Goal: Transaction & Acquisition: Purchase product/service

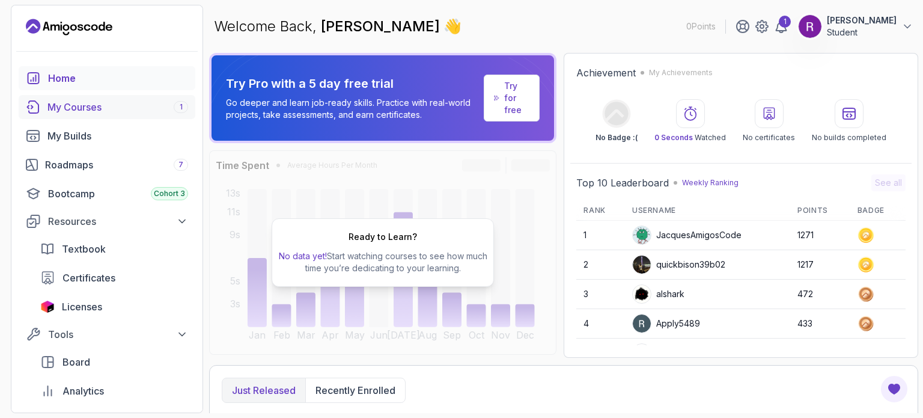
click at [115, 108] on div "My Courses 1" at bounding box center [117, 107] width 141 height 14
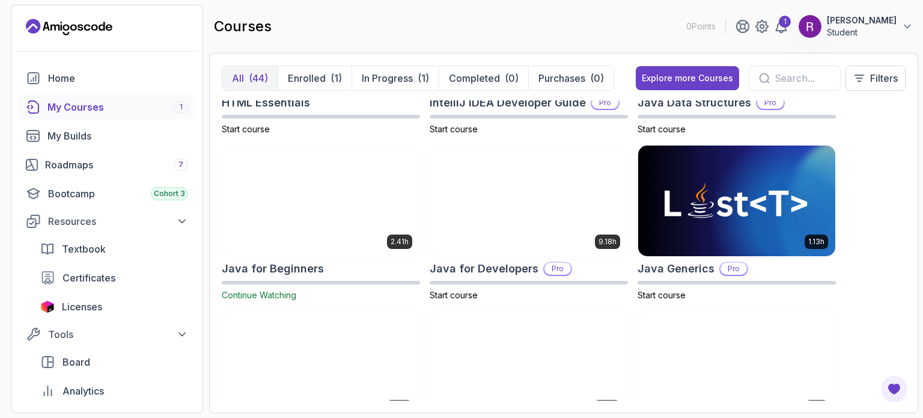
scroll to position [789, 0]
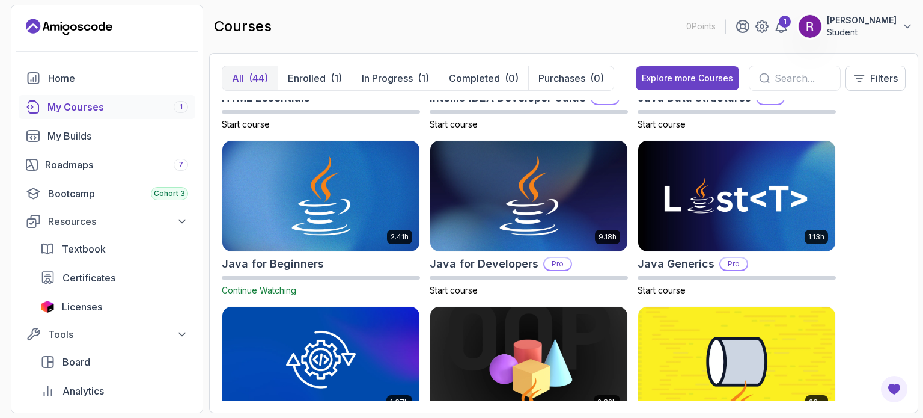
click at [781, 79] on input "text" at bounding box center [803, 78] width 56 height 14
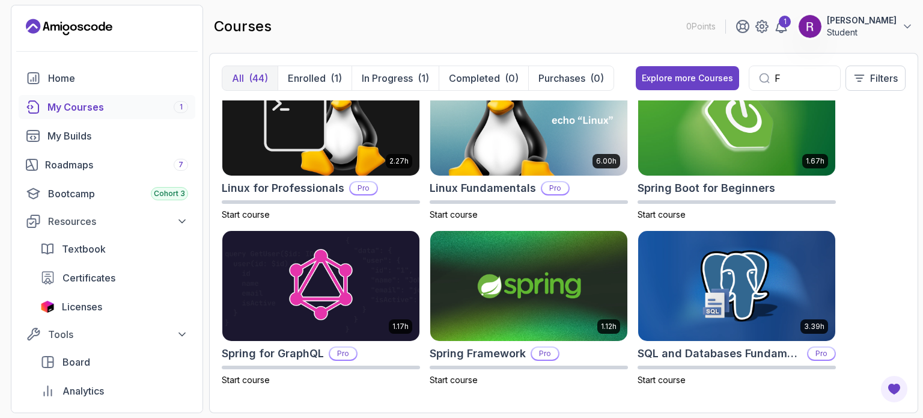
scroll to position [533, 0]
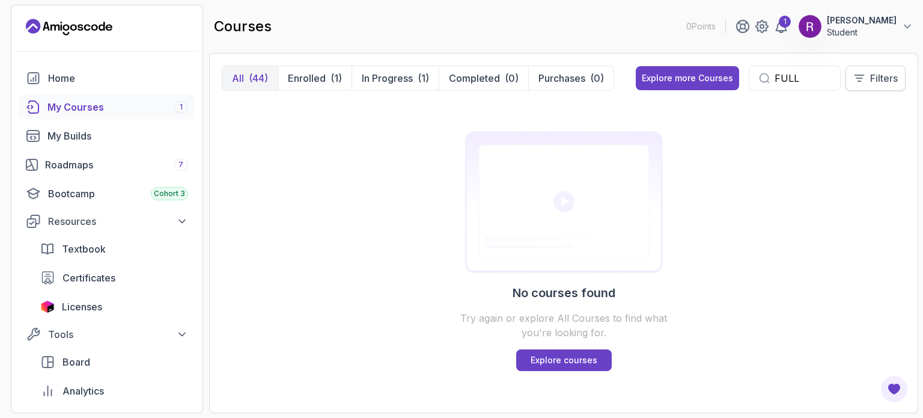
type input "FULL"
click at [896, 76] on p "Filters" at bounding box center [884, 78] width 28 height 14
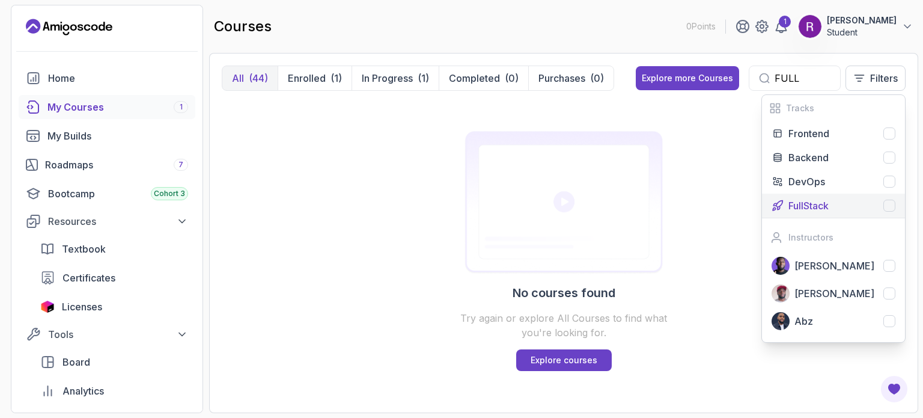
click at [877, 203] on div "FullStack" at bounding box center [842, 205] width 107 height 14
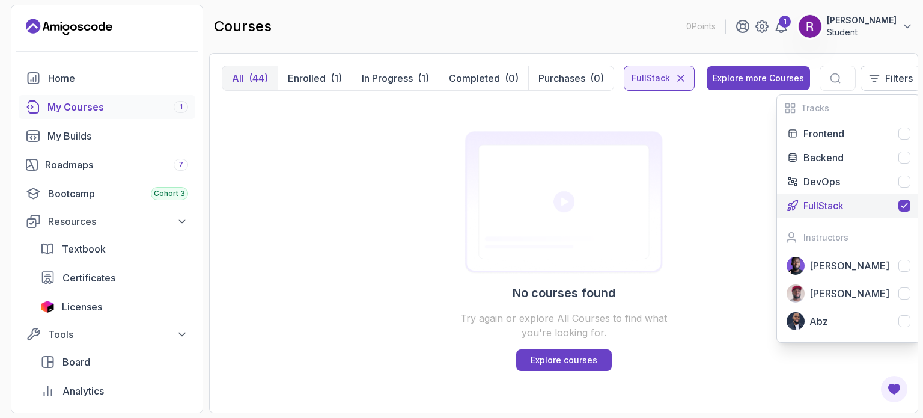
click at [708, 148] on div "No courses found Try again or explore All Courses to find what you're looking f…" at bounding box center [564, 250] width 684 height 300
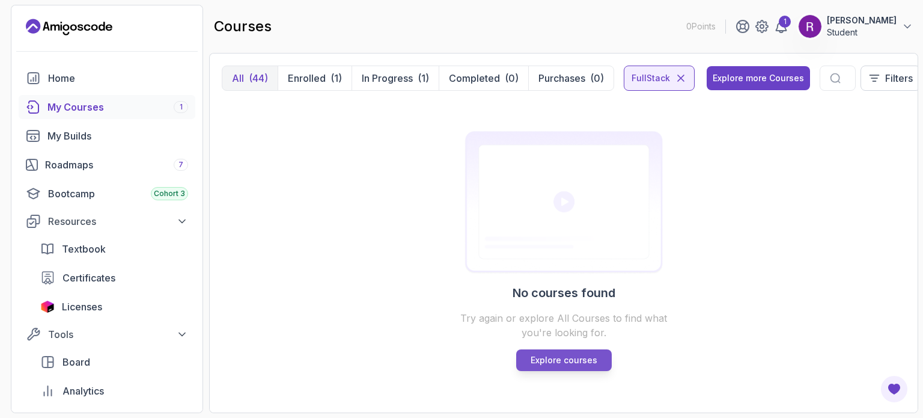
click at [566, 365] on p "Explore courses" at bounding box center [564, 360] width 67 height 12
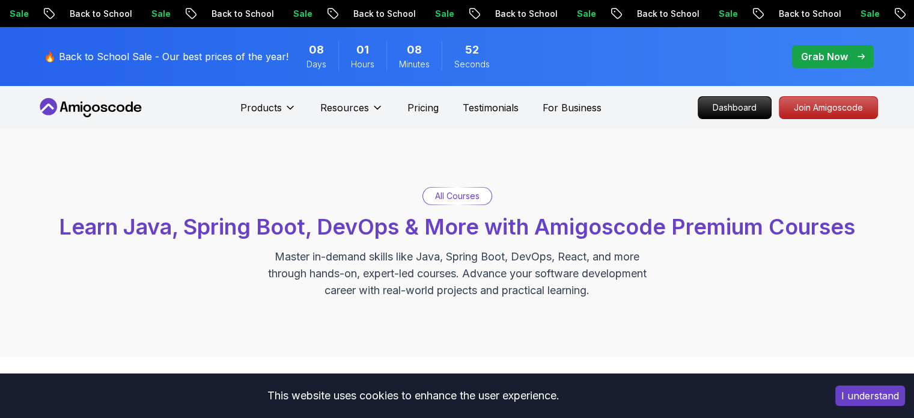
click at [469, 186] on div "All Courses Learn Java, Spring Boot, DevOps & More with Amigoscode Premium Cour…" at bounding box center [457, 242] width 914 height 227
click at [467, 197] on p "All Courses" at bounding box center [457, 196] width 44 height 12
click at [445, 195] on p "All Courses" at bounding box center [457, 196] width 44 height 12
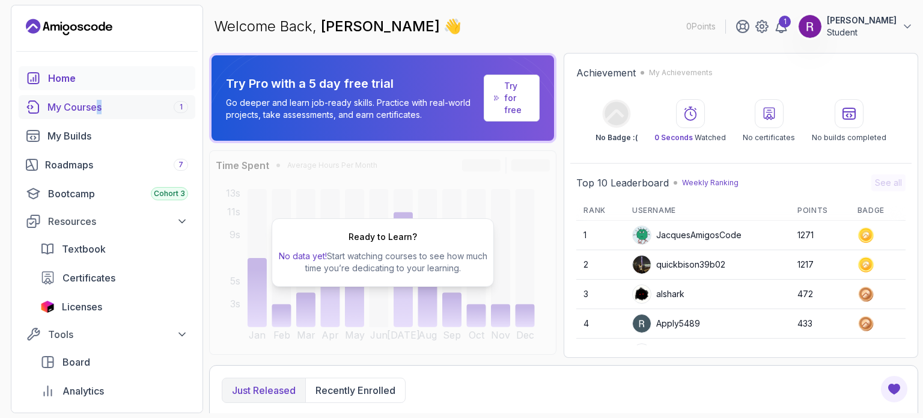
drag, startPoint x: 109, startPoint y: 93, endPoint x: 97, endPoint y: 114, distance: 24.5
click at [97, 114] on div "Home My Courses 1 My Builds Roadmaps 7 Bootcamp Cohort 3 Resources Textbook Cer…" at bounding box center [107, 248] width 177 height 365
click at [97, 114] on link "My Courses 1" at bounding box center [107, 107] width 177 height 24
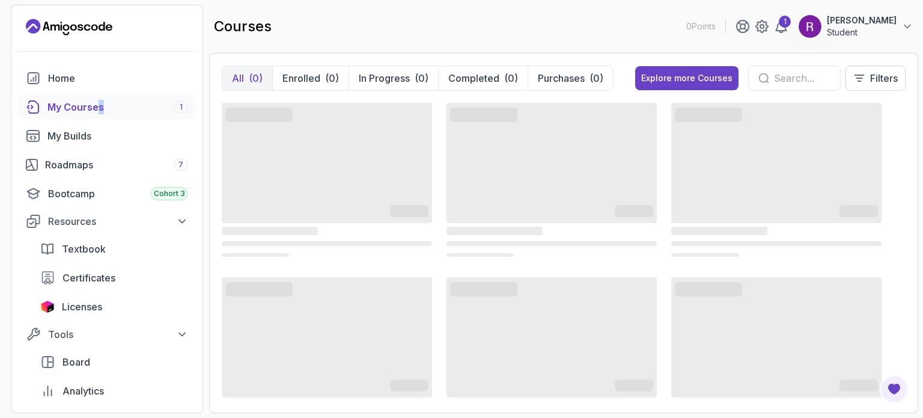
click at [97, 114] on link "My Courses 1" at bounding box center [107, 107] width 177 height 24
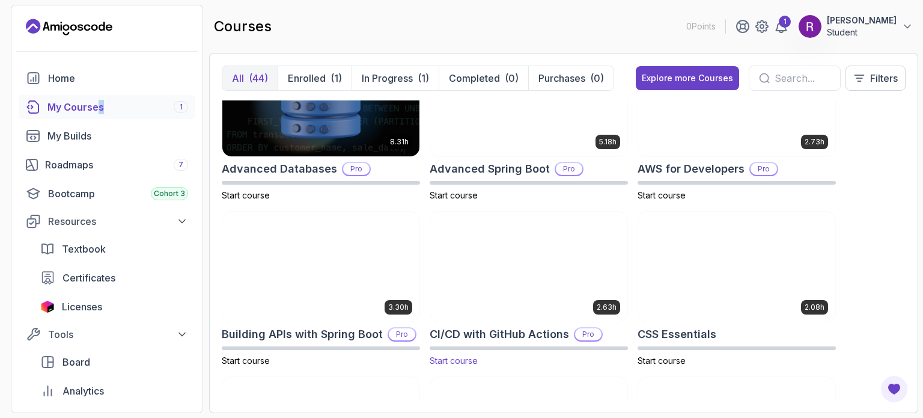
scroll to position [56, 0]
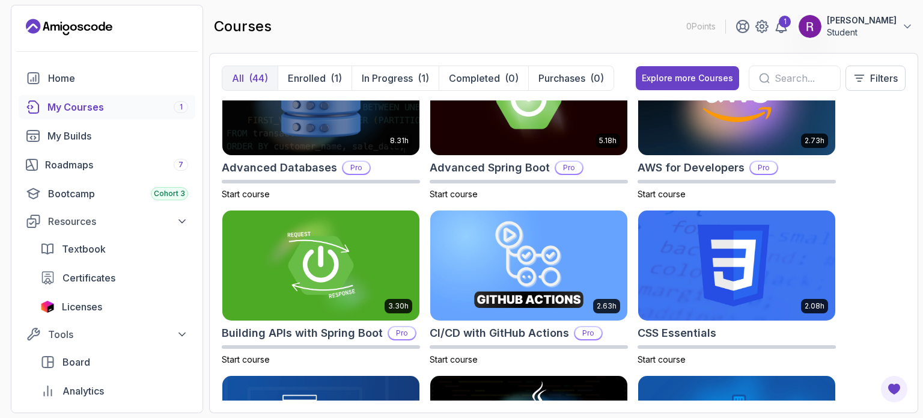
click at [811, 85] on div at bounding box center [795, 78] width 92 height 25
click at [811, 84] on input "text" at bounding box center [803, 78] width 56 height 14
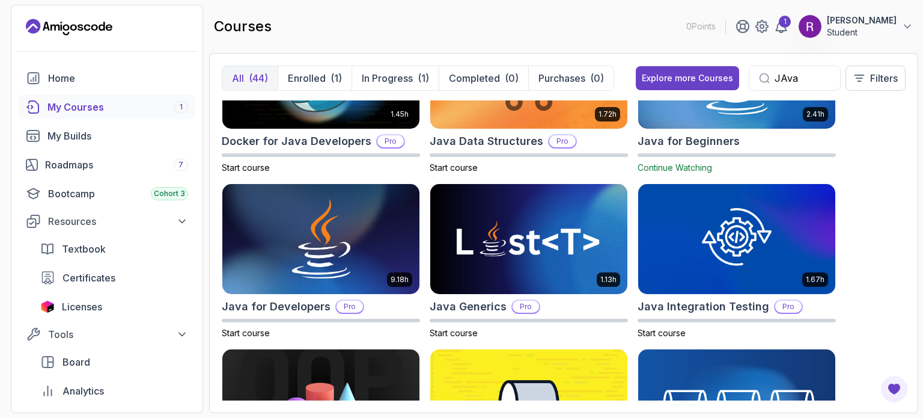
scroll to position [84, 0]
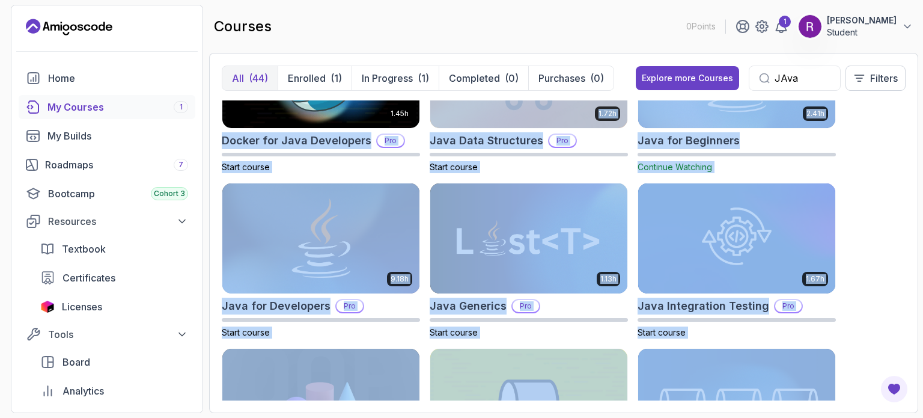
drag, startPoint x: 217, startPoint y: 133, endPoint x: 717, endPoint y: 391, distance: 562.3
click at [717, 391] on div "All (44) Enrolled (1) In Progress (1) Completed (0) Purchases (0) Explore more …" at bounding box center [563, 233] width 709 height 360
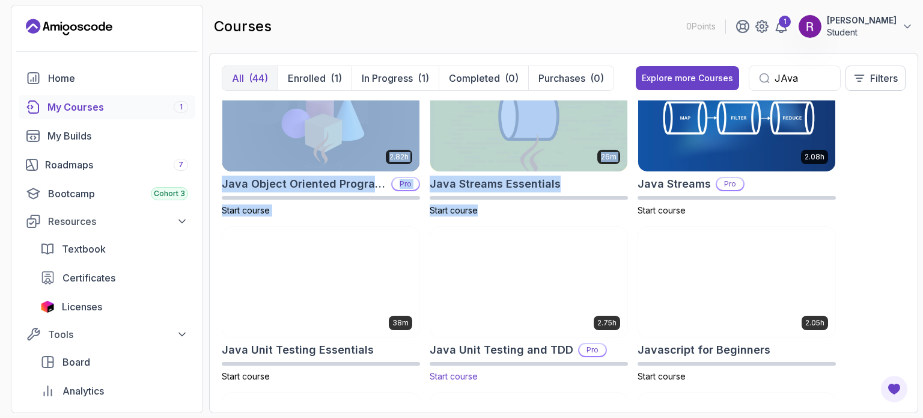
scroll to position [363, 0]
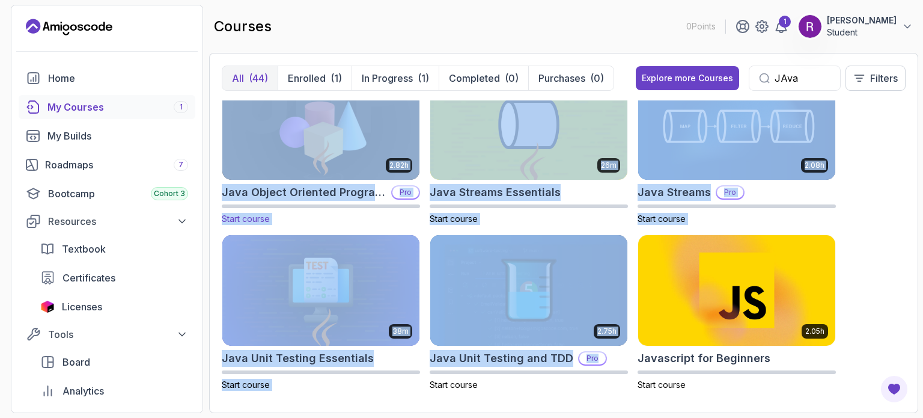
drag, startPoint x: 609, startPoint y: 358, endPoint x: 337, endPoint y: 159, distance: 336.8
click at [337, 159] on div "1.45h Docker for Java Developers Pro Start course 1.72h Java Data Structures Pr…" at bounding box center [564, 250] width 684 height 300
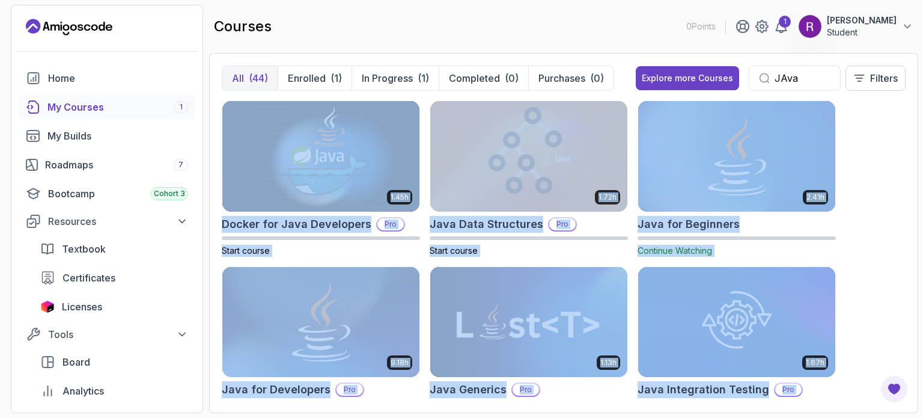
scroll to position [0, 5]
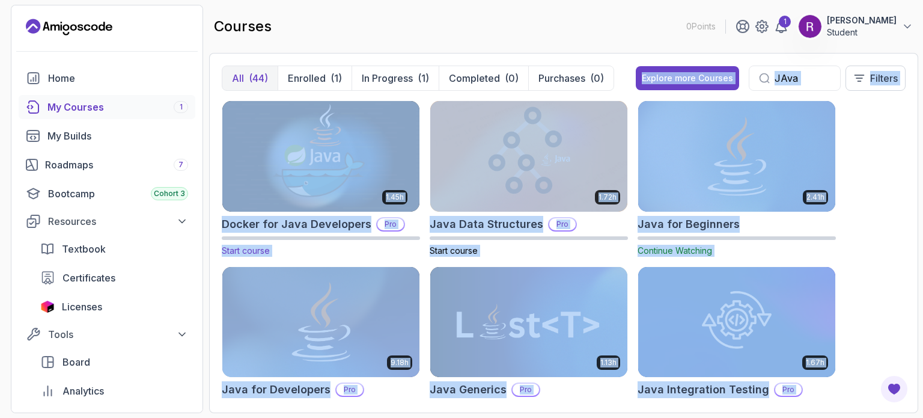
copy div "Explore more Courses Filters 1.45h Docker for Java Developers Pro Start course …"
click at [899, 131] on div "1.45h Docker for Java Developers Pro Start course 1.72h Java Data Structures Pr…" at bounding box center [564, 250] width 684 height 300
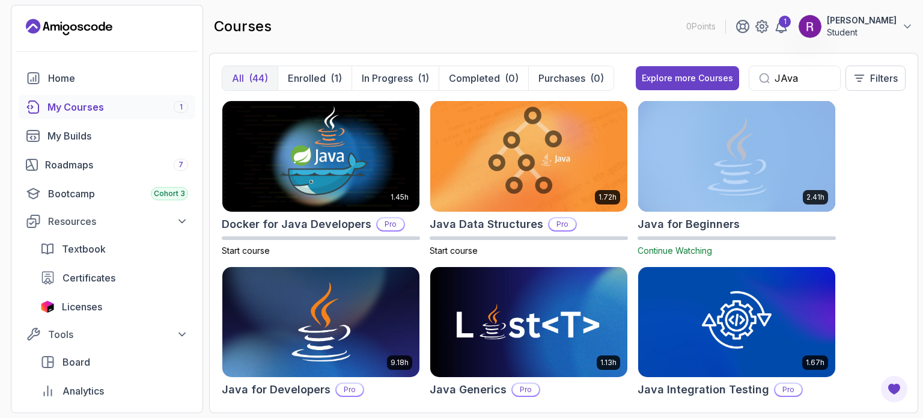
click at [899, 131] on div "1.45h Docker for Java Developers Pro Start course 1.72h Java Data Structures Pr…" at bounding box center [564, 250] width 684 height 300
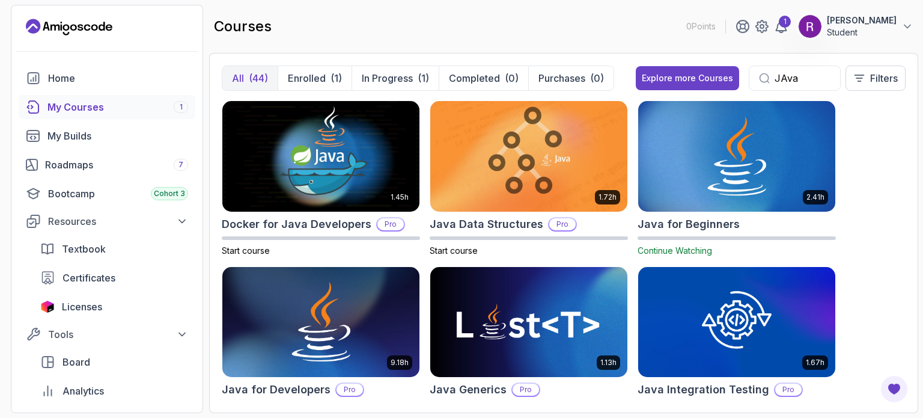
click at [802, 70] on div "JAva" at bounding box center [795, 78] width 92 height 25
click at [783, 72] on input "JAva" at bounding box center [803, 78] width 56 height 14
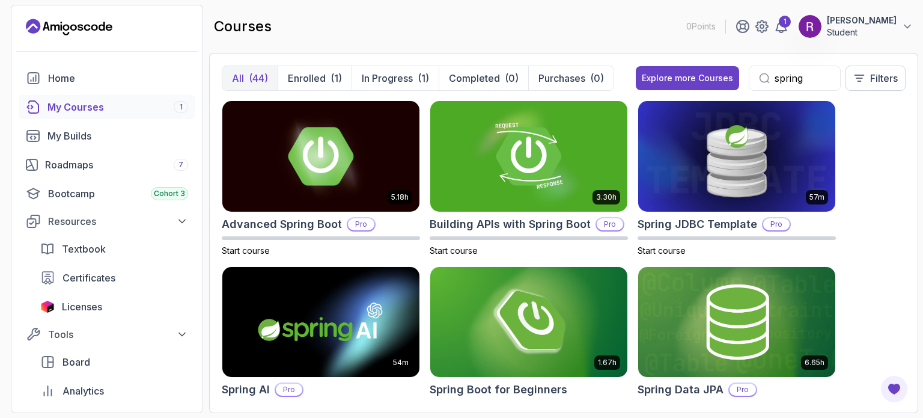
type input "spring"
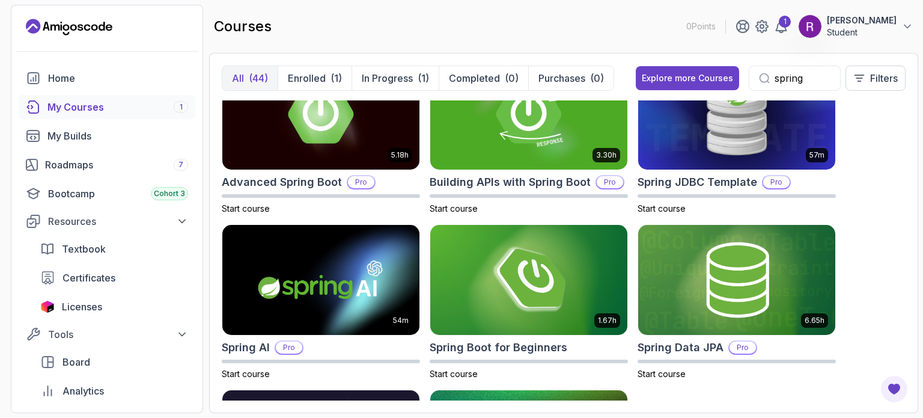
scroll to position [41, 0]
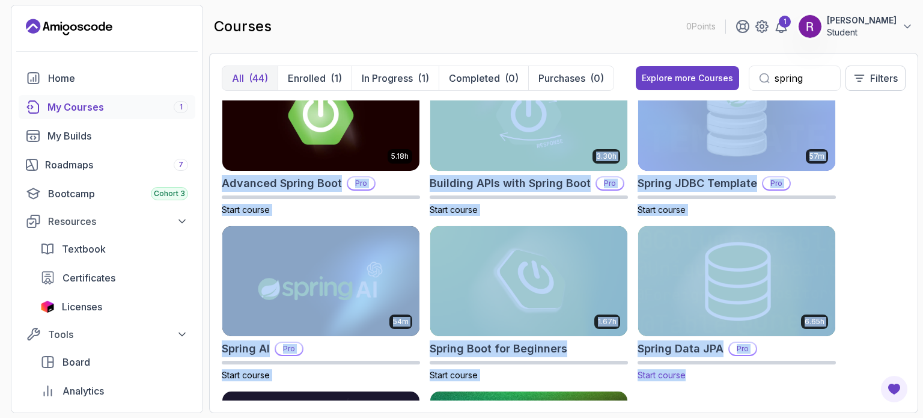
drag, startPoint x: 219, startPoint y: 180, endPoint x: 710, endPoint y: 375, distance: 528.5
click at [710, 375] on div "All (44) Enrolled (1) In Progress (1) Completed (0) Purchases (0) Explore more …" at bounding box center [563, 233] width 709 height 360
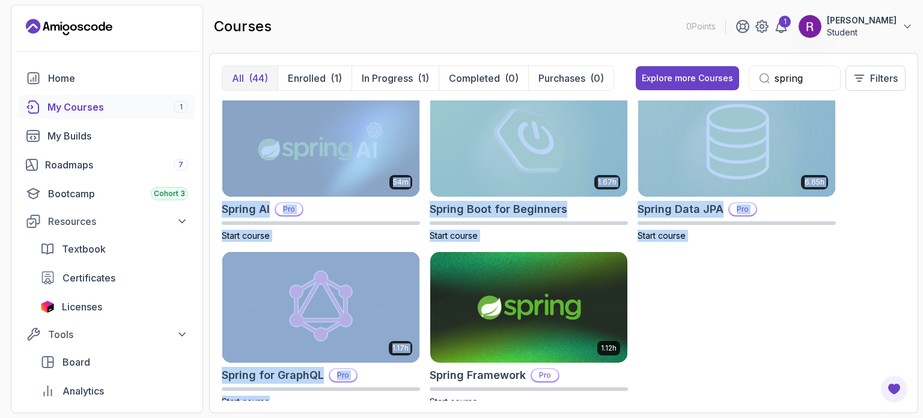
scroll to position [186, 0]
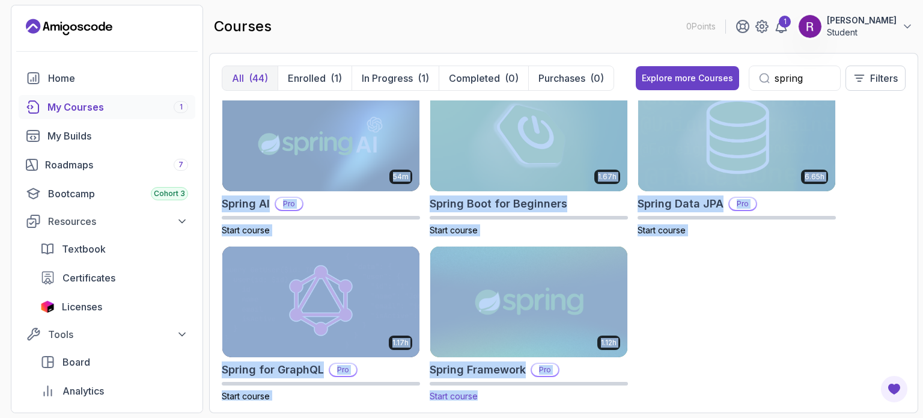
copy div "Advanced Spring Boot Pro Start course 3.30h Building APIs with Spring Boot Pro …"
click at [483, 308] on img at bounding box center [529, 302] width 207 height 116
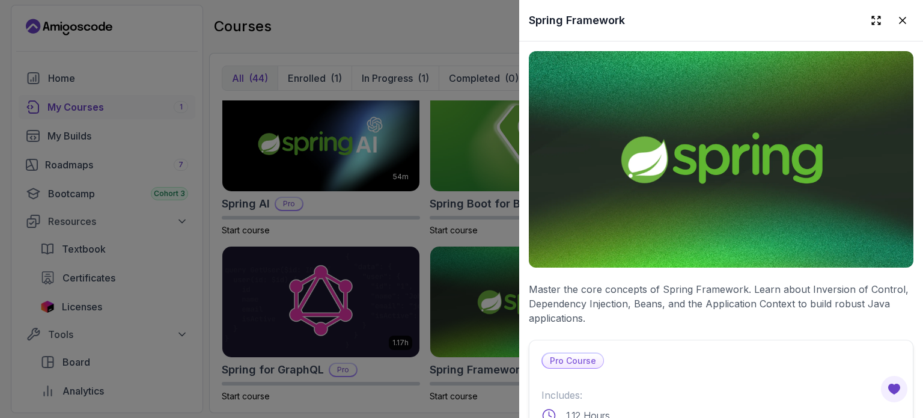
click at [465, 74] on div at bounding box center [461, 209] width 923 height 418
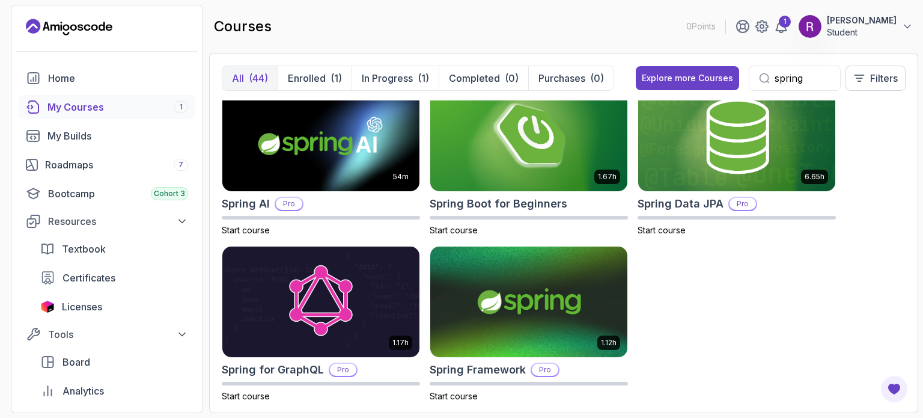
click at [787, 77] on input "spring" at bounding box center [803, 78] width 56 height 14
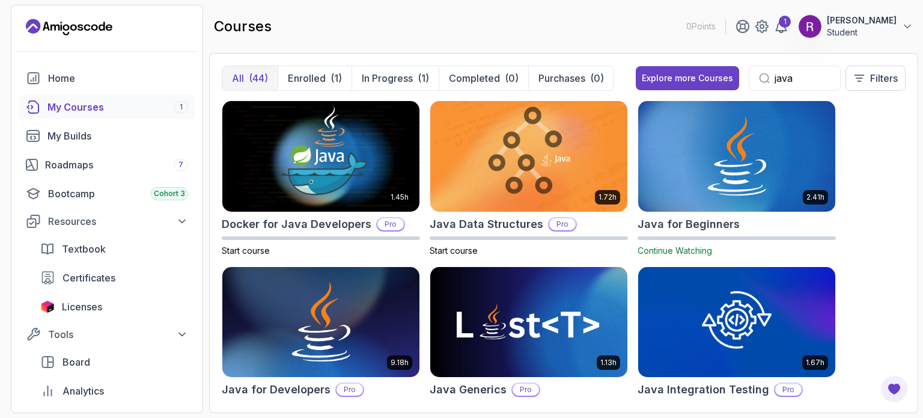
type input "java"
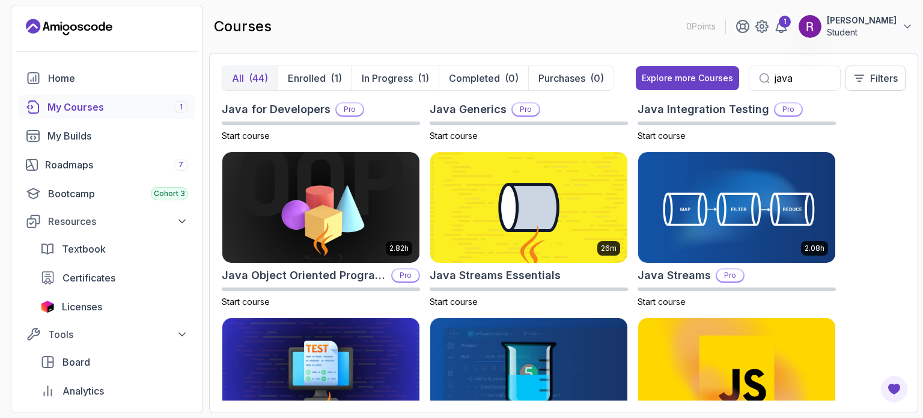
scroll to position [291, 0]
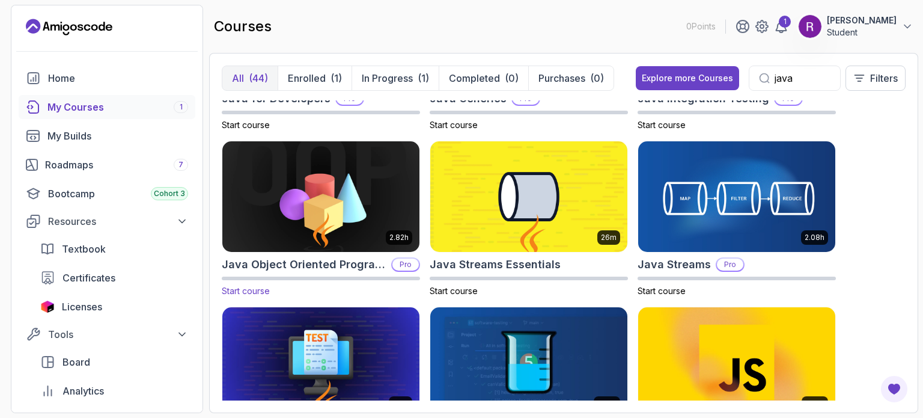
click at [361, 182] on img at bounding box center [321, 197] width 207 height 116
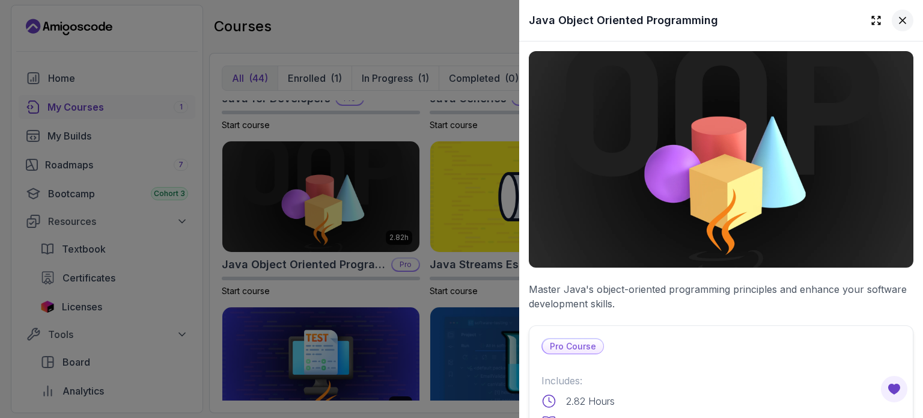
click at [897, 20] on icon at bounding box center [903, 20] width 12 height 12
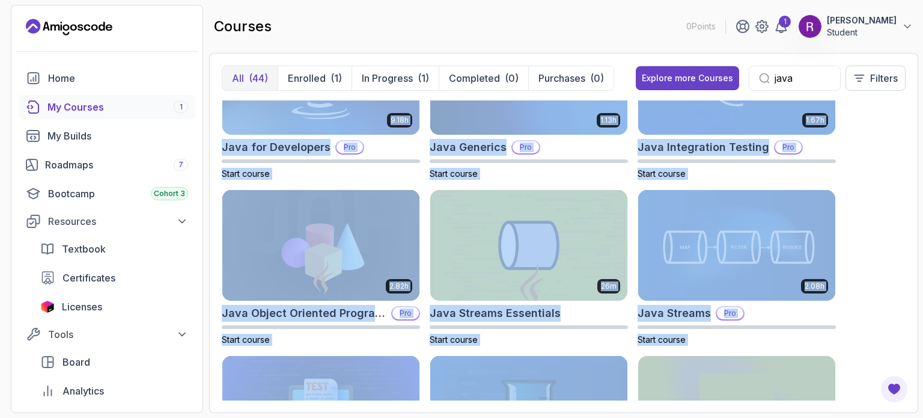
scroll to position [533, 0]
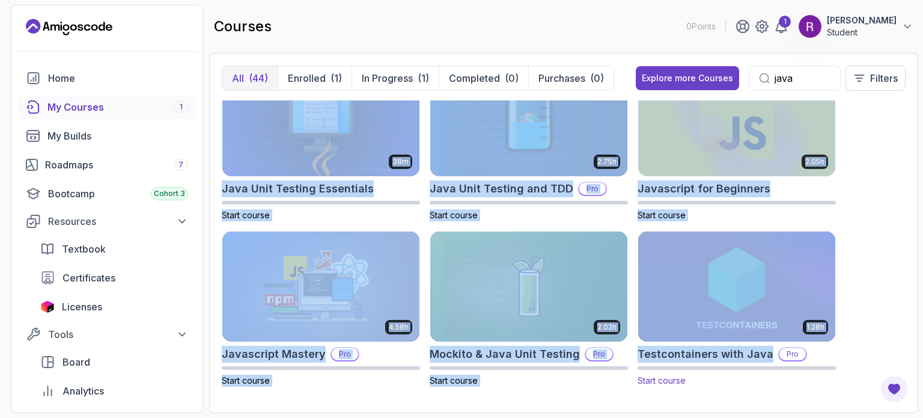
drag, startPoint x: 219, startPoint y: 222, endPoint x: 780, endPoint y: 359, distance: 576.5
click at [780, 359] on div "All (44) Enrolled (1) In Progress (1) Completed (0) Purchases (0) Explore more …" at bounding box center [563, 233] width 709 height 360
copy div "Docker for Java Developers Pro Start course 1.72h Java Data Structures Pro Star…"
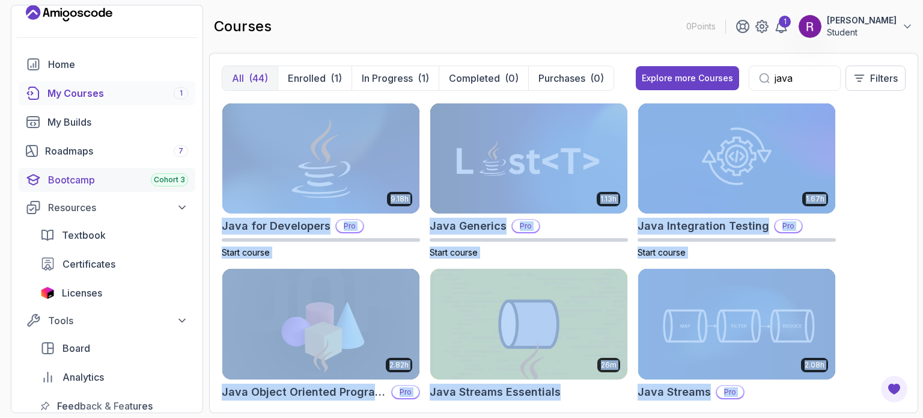
scroll to position [22, 0]
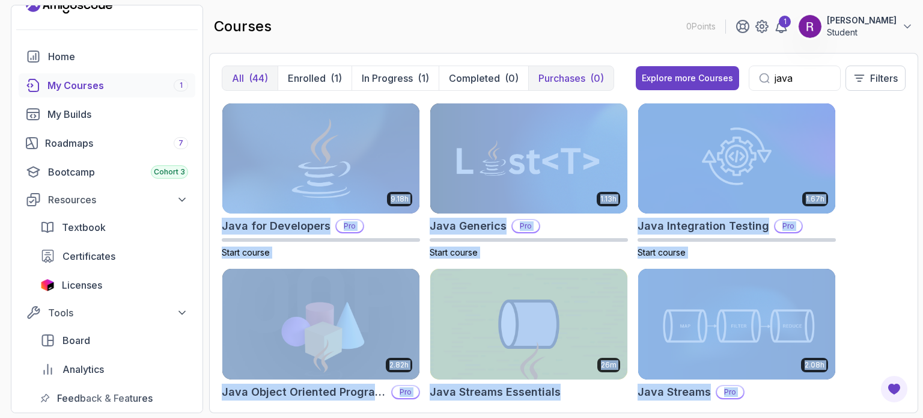
click at [543, 68] on button "Purchases (0)" at bounding box center [570, 78] width 85 height 24
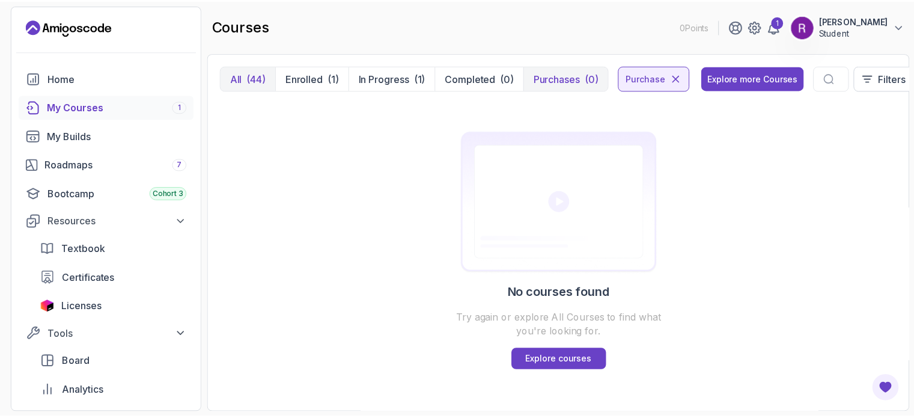
scroll to position [155, 0]
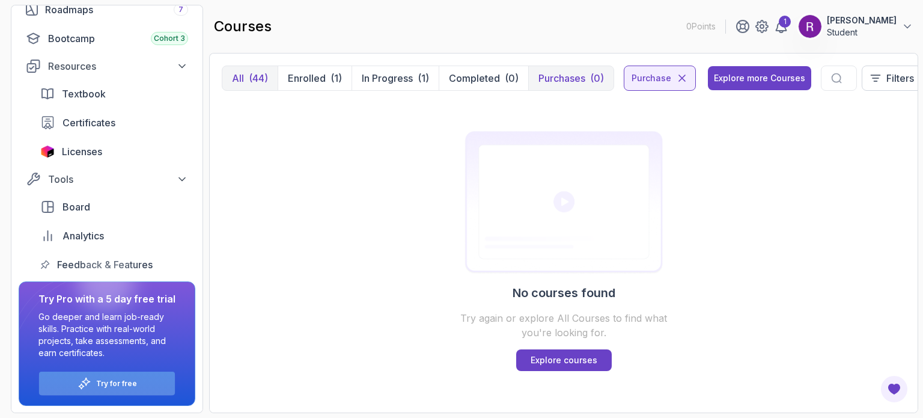
click at [117, 371] on div "Try for free" at bounding box center [107, 382] width 136 height 23
click at [117, 379] on p "Try for free" at bounding box center [116, 384] width 41 height 10
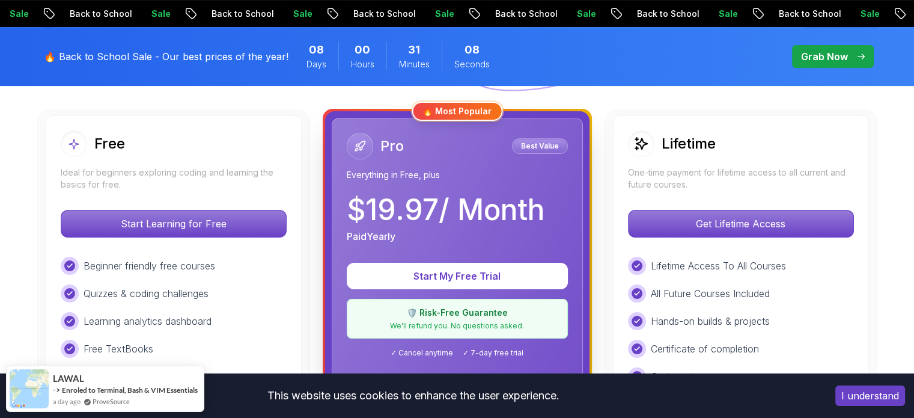
scroll to position [331, 0]
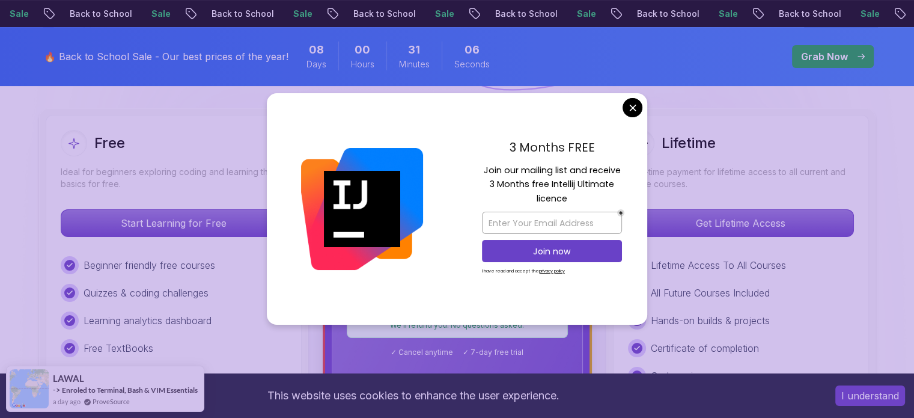
click at [633, 118] on div "3 Months FREE Join our mailing list and receive 3 Months free Intellij Ultimate…" at bounding box center [552, 209] width 191 height 232
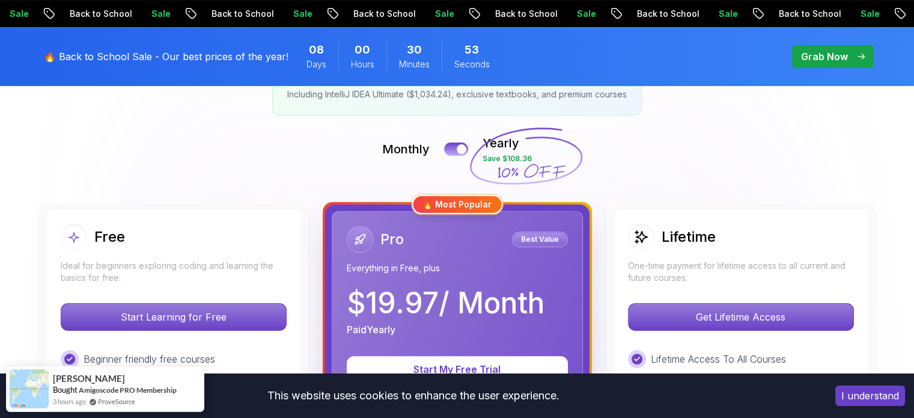
scroll to position [237, 0]
click at [459, 150] on div at bounding box center [462, 150] width 10 height 10
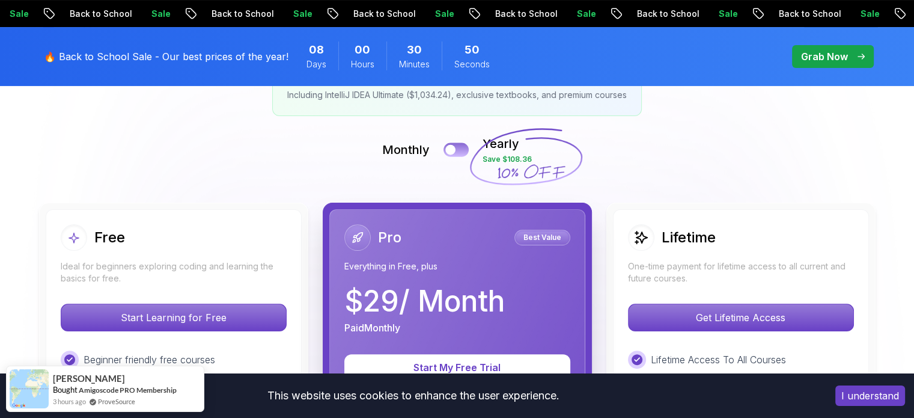
click at [459, 150] on button at bounding box center [456, 149] width 25 height 14
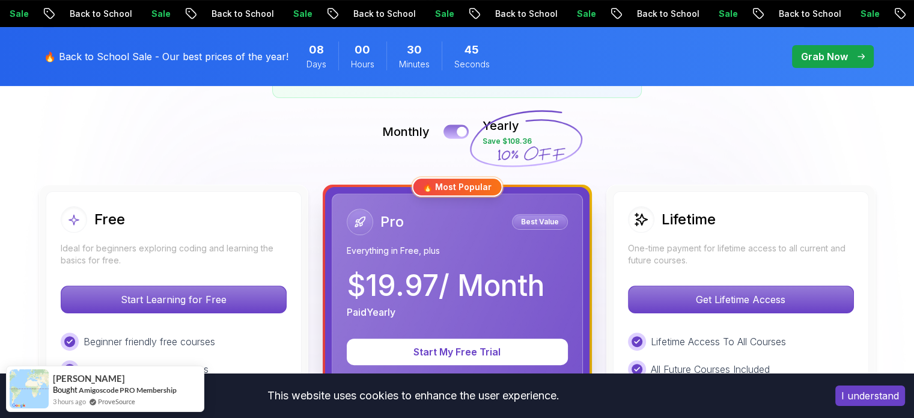
scroll to position [250, 0]
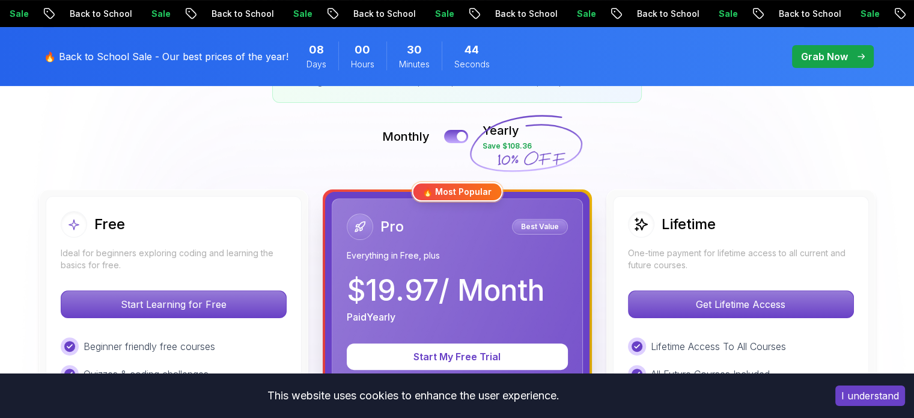
click at [468, 130] on div "Monthly Yearly Save $108.36" at bounding box center [457, 136] width 841 height 29
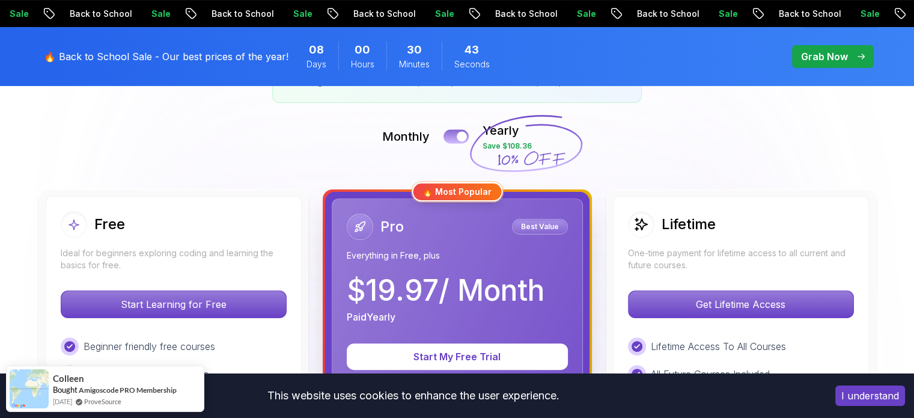
click at [463, 132] on div at bounding box center [462, 137] width 10 height 10
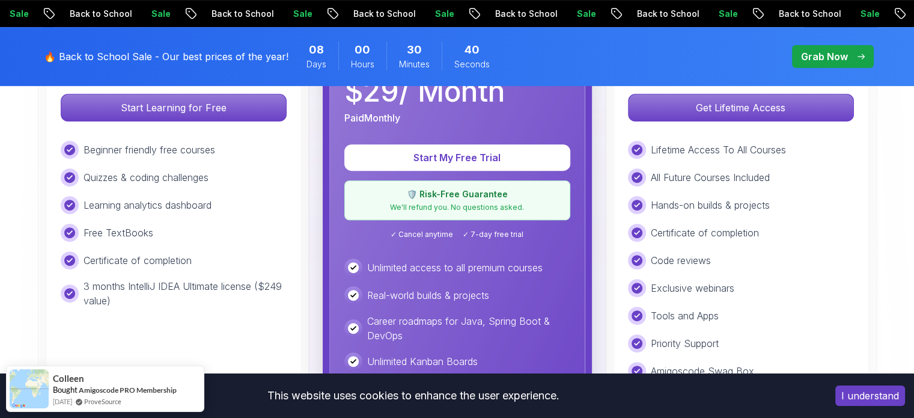
scroll to position [445, 0]
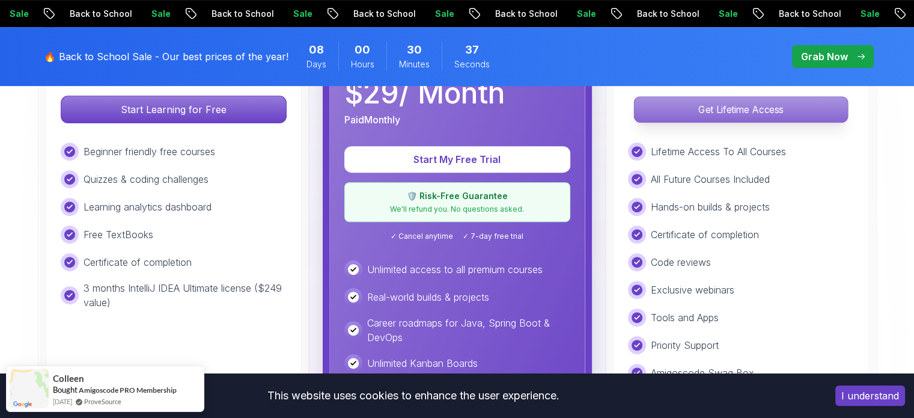
click at [644, 108] on p "Get Lifetime Access" at bounding box center [740, 109] width 213 height 25
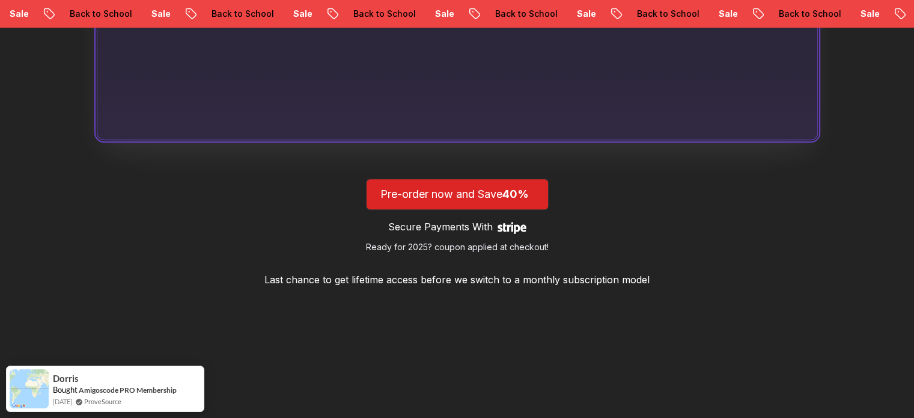
scroll to position [1058, 0]
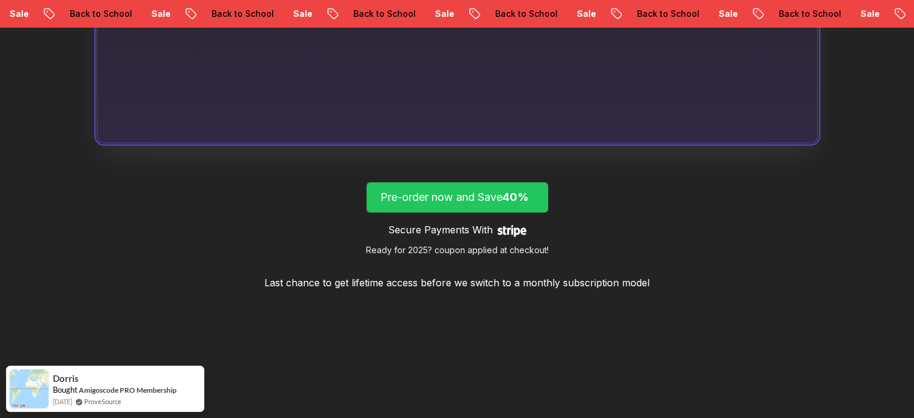
click at [516, 200] on span "40%" at bounding box center [515, 197] width 26 height 13
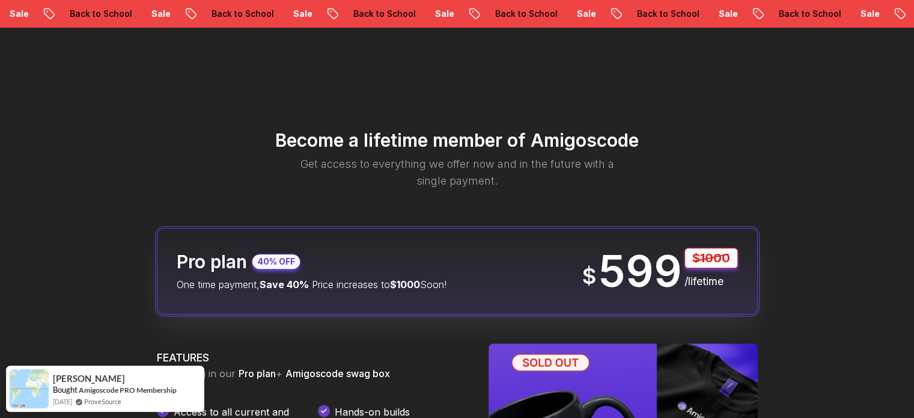
scroll to position [1322, 0]
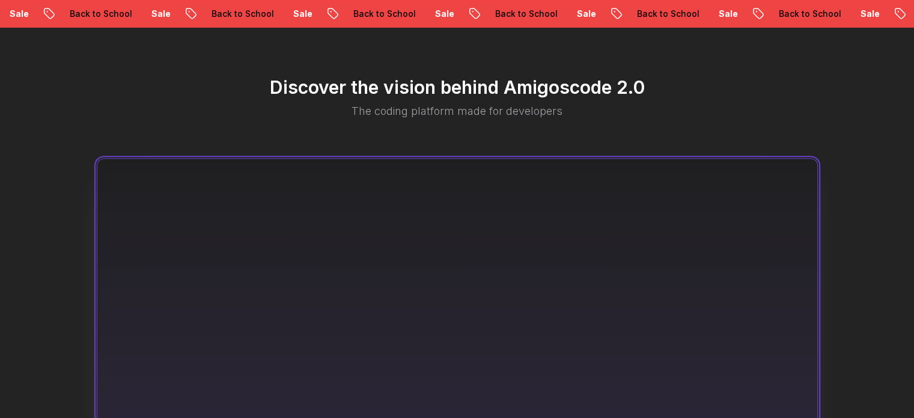
scroll to position [632, 0]
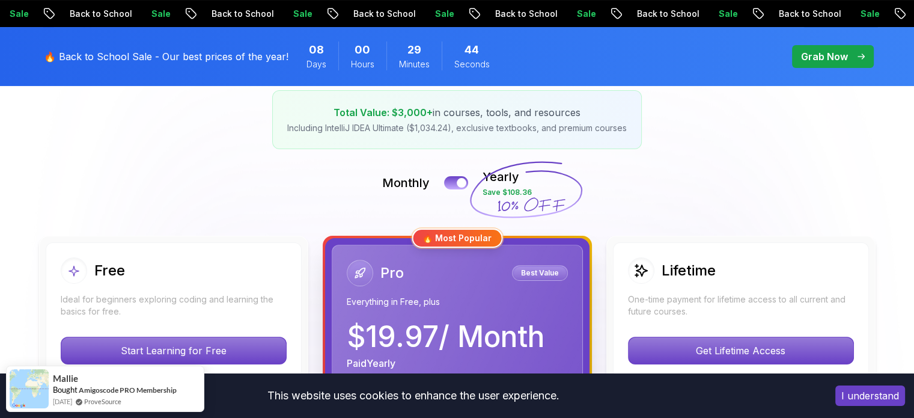
scroll to position [204, 0]
click at [459, 183] on div at bounding box center [462, 182] width 10 height 10
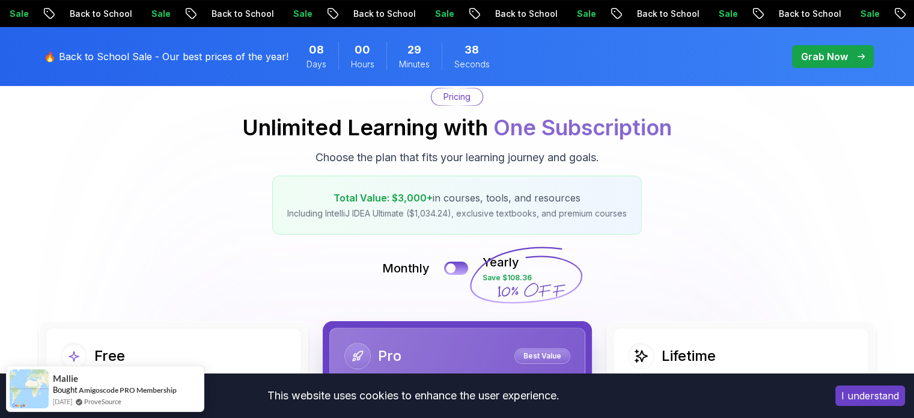
scroll to position [118, 0]
click at [459, 270] on button at bounding box center [456, 268] width 25 height 14
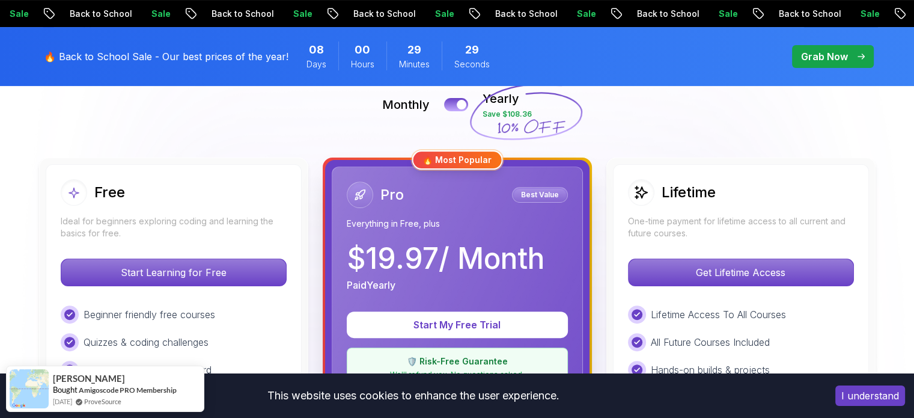
scroll to position [895, 0]
